Goal: Transaction & Acquisition: Purchase product/service

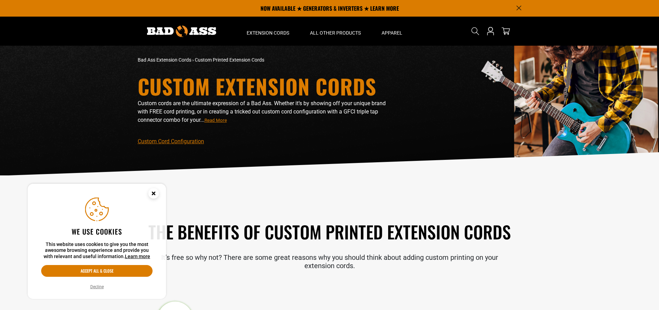
click at [154, 197] on circle "Cookie Consent" at bounding box center [153, 193] width 10 height 10
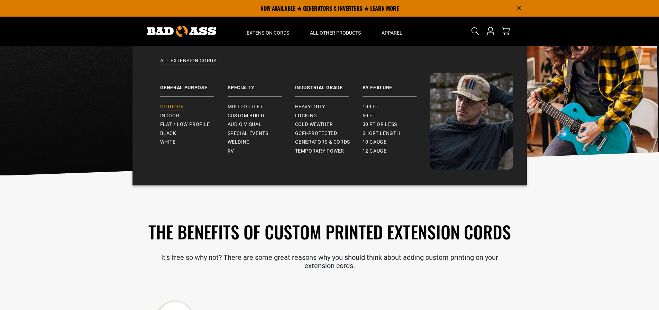
click at [173, 107] on span "Outdoor" at bounding box center [172, 107] width 24 height 6
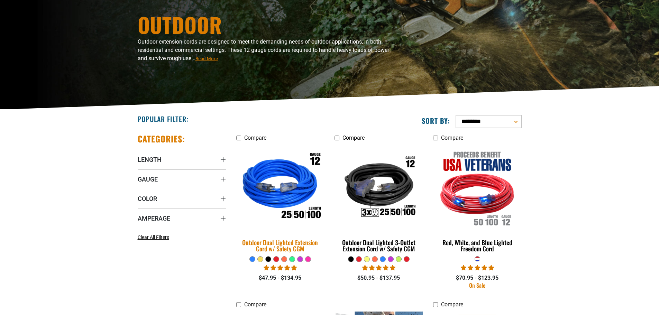
scroll to position [69, 0]
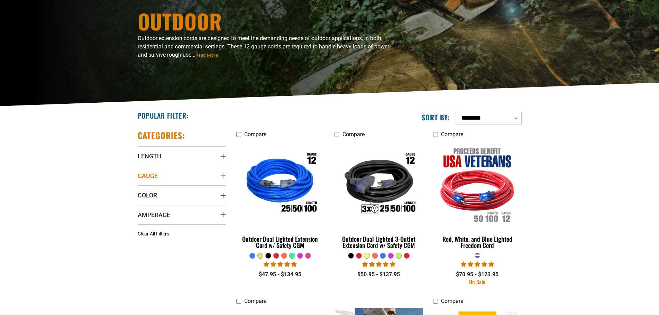
click at [222, 178] on icon "Gauge" at bounding box center [223, 176] width 6 height 6
click at [139, 191] on icon at bounding box center [141, 190] width 6 height 9
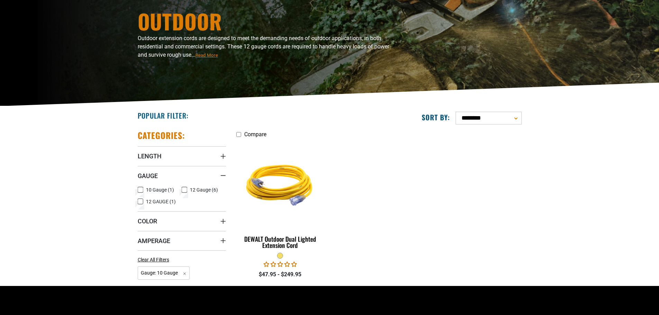
click at [141, 189] on icon at bounding box center [140, 190] width 4 height 4
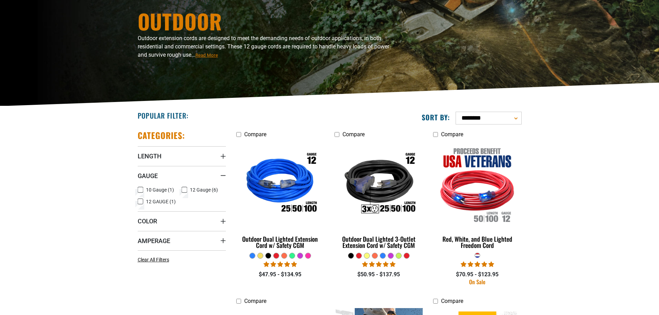
click at [139, 202] on icon at bounding box center [141, 201] width 6 height 9
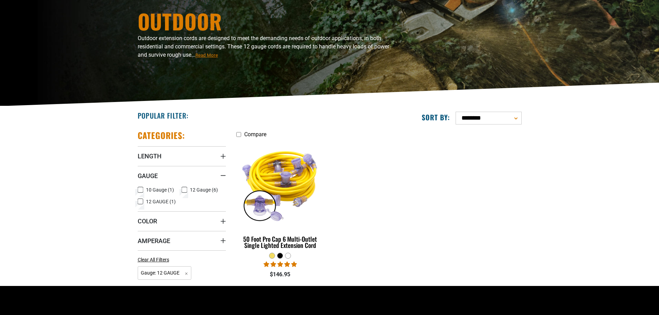
click at [141, 201] on icon at bounding box center [140, 202] width 4 height 4
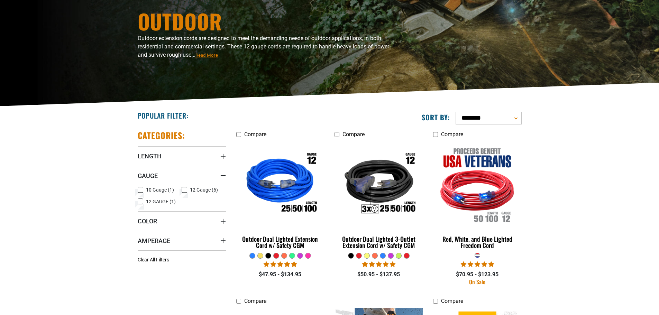
click at [185, 190] on icon at bounding box center [185, 190] width 6 height 9
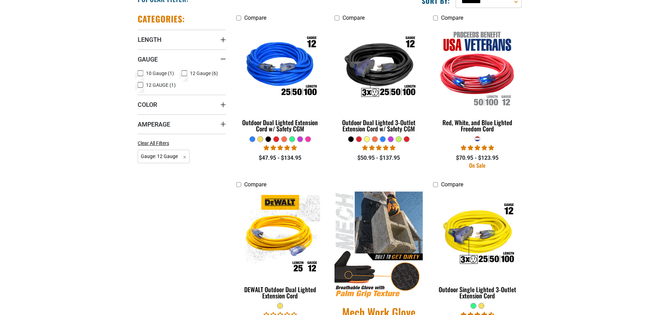
scroll to position [208, 0]
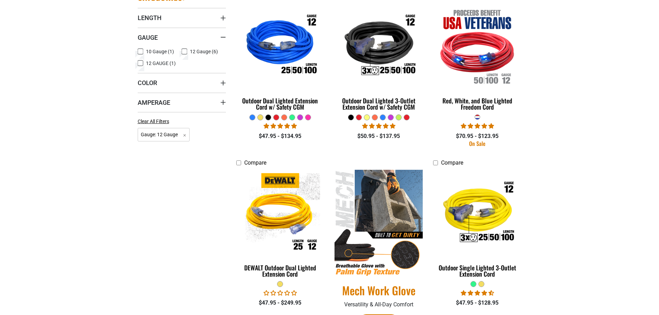
click at [143, 54] on icon at bounding box center [141, 51] width 6 height 9
drag, startPoint x: 184, startPoint y: 51, endPoint x: 177, endPoint y: 60, distance: 12.1
click at [184, 51] on icon at bounding box center [184, 52] width 4 height 4
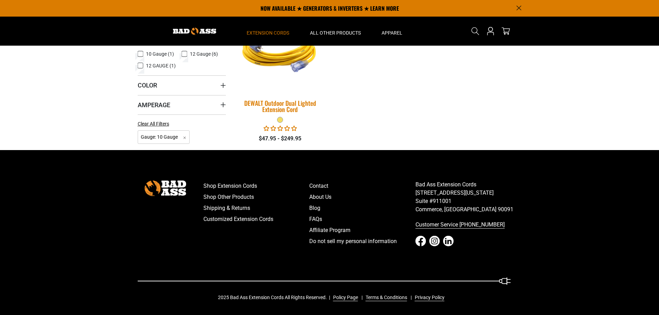
click at [287, 105] on div "DEWALT Outdoor Dual Lighted Extension Cord" at bounding box center [280, 106] width 88 height 12
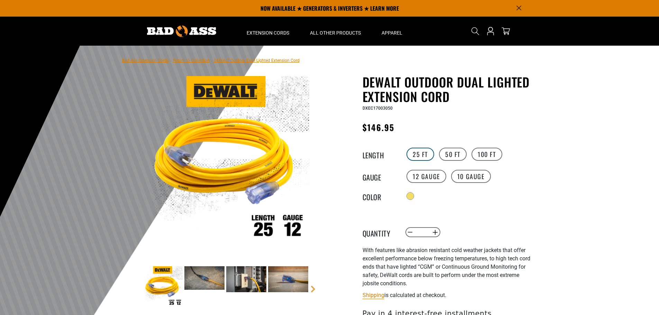
click at [425, 153] on label "25 FT" at bounding box center [421, 154] width 28 height 13
